Goal: Task Accomplishment & Management: Manage account settings

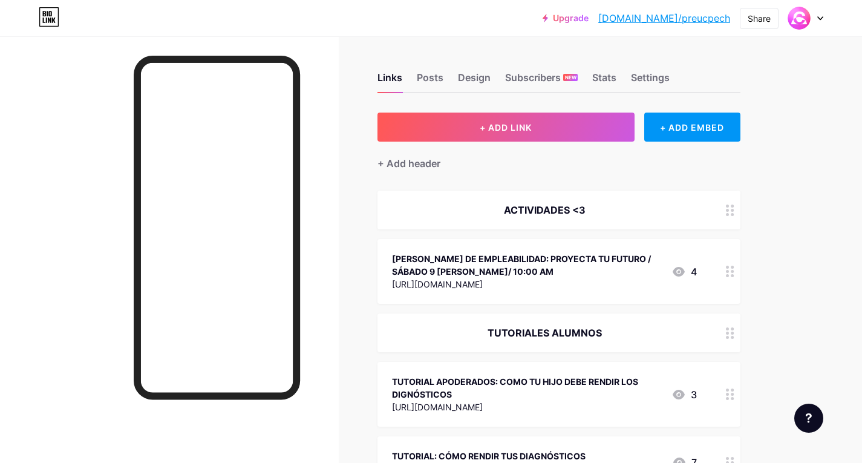
click at [634, 280] on div at bounding box center [730, 271] width 21 height 65
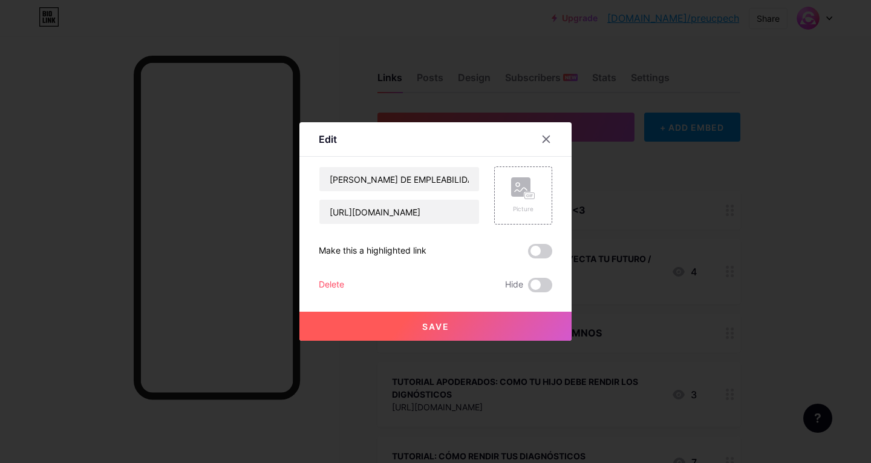
click at [328, 287] on div "Delete" at bounding box center [331, 285] width 25 height 15
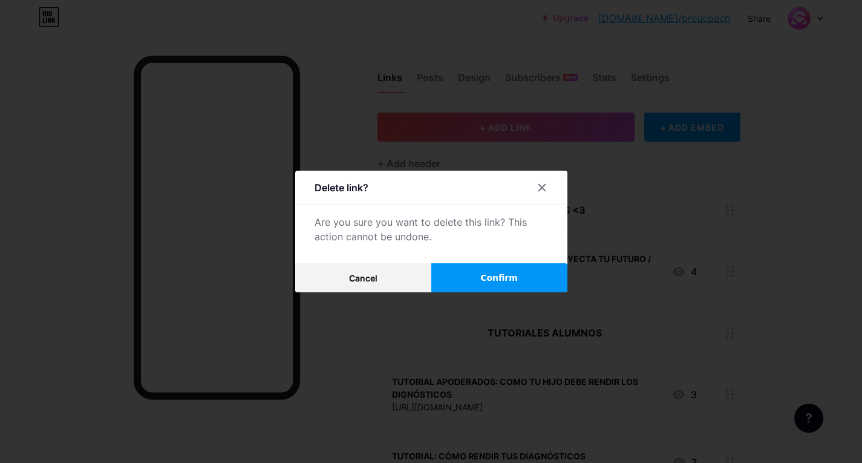
click at [478, 275] on button "Confirm" at bounding box center [499, 277] width 136 height 29
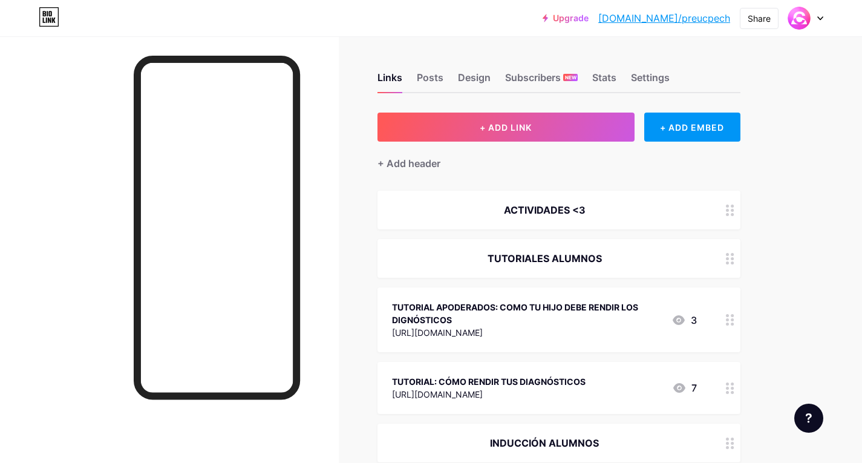
click at [731, 206] on icon at bounding box center [730, 210] width 8 height 11
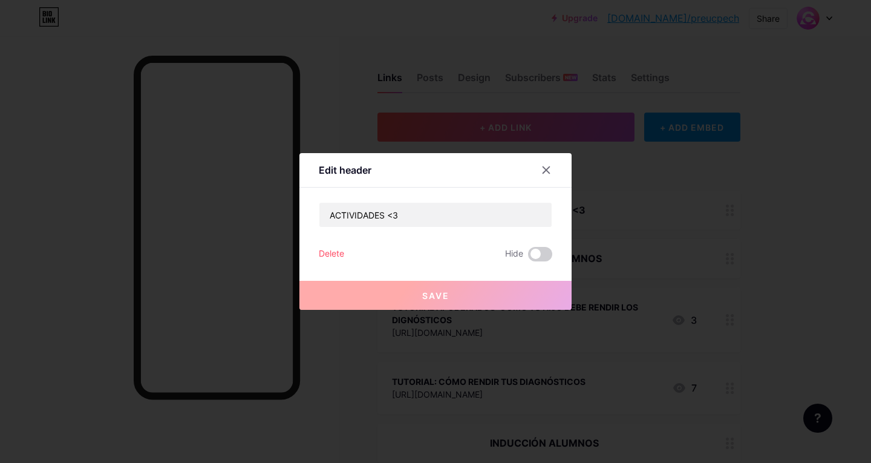
click at [329, 249] on div "Delete" at bounding box center [331, 254] width 25 height 15
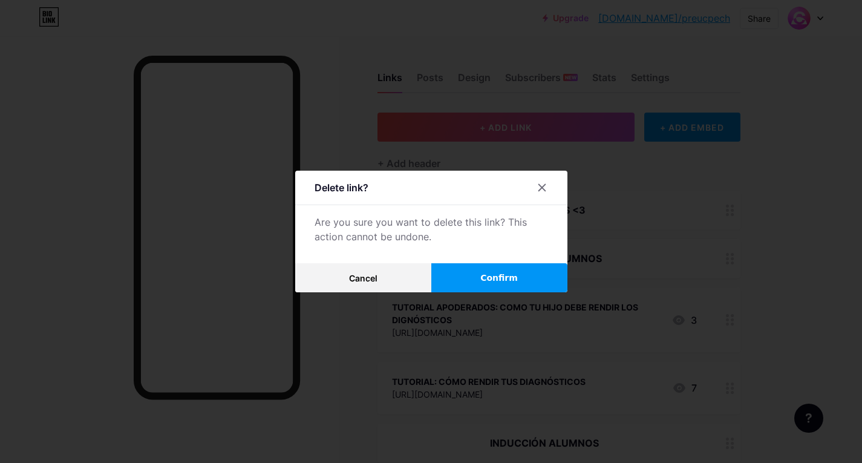
click at [457, 271] on button "Confirm" at bounding box center [499, 277] width 136 height 29
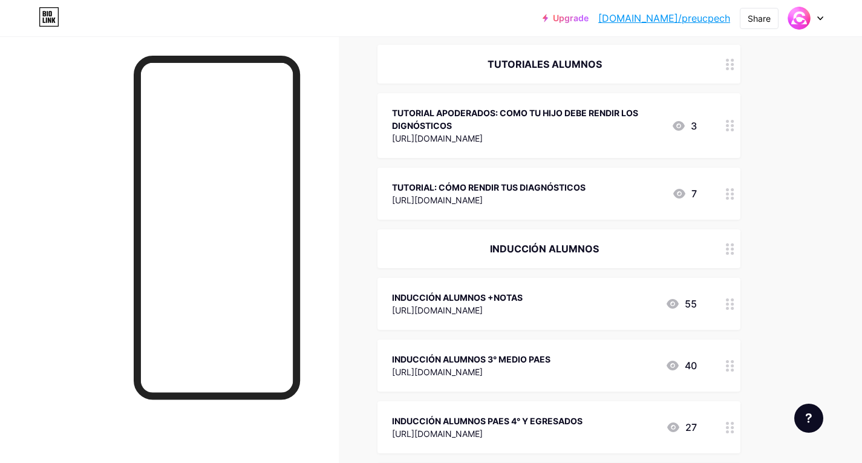
scroll to position [182, 0]
